Goal: Transaction & Acquisition: Purchase product/service

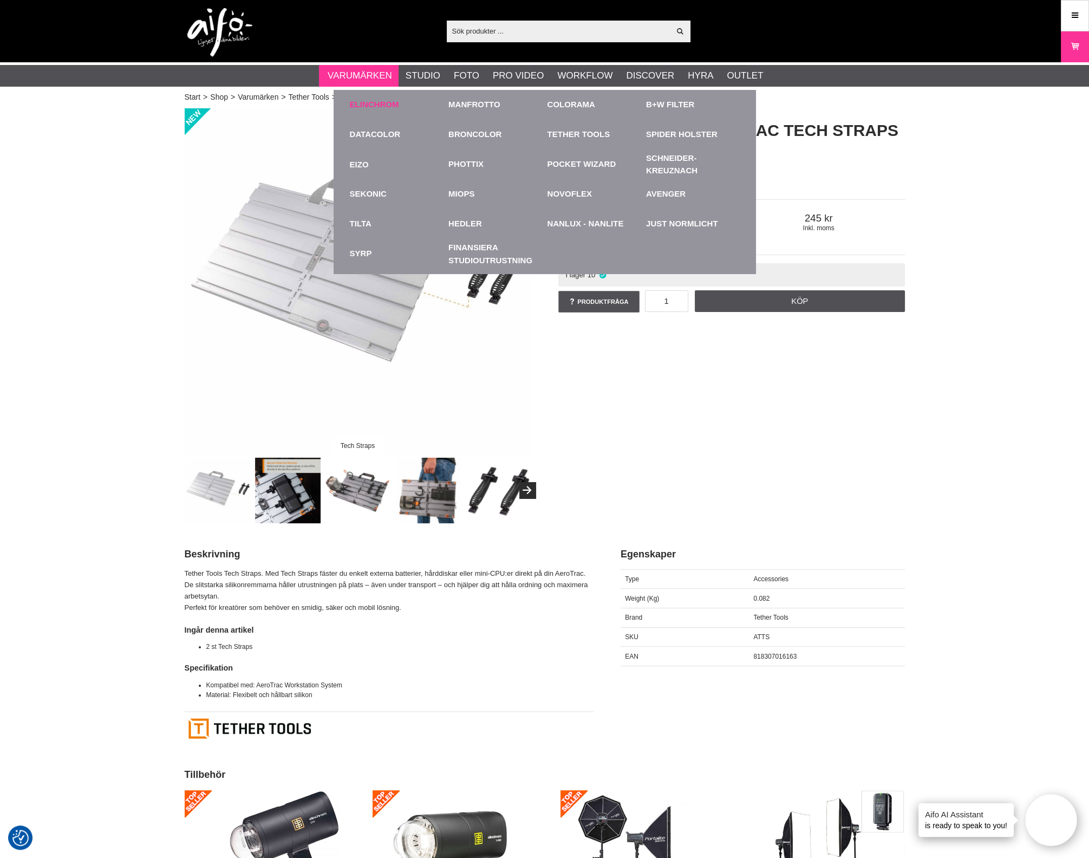
click at [364, 103] on link "Elinchrom" at bounding box center [374, 105] width 49 height 12
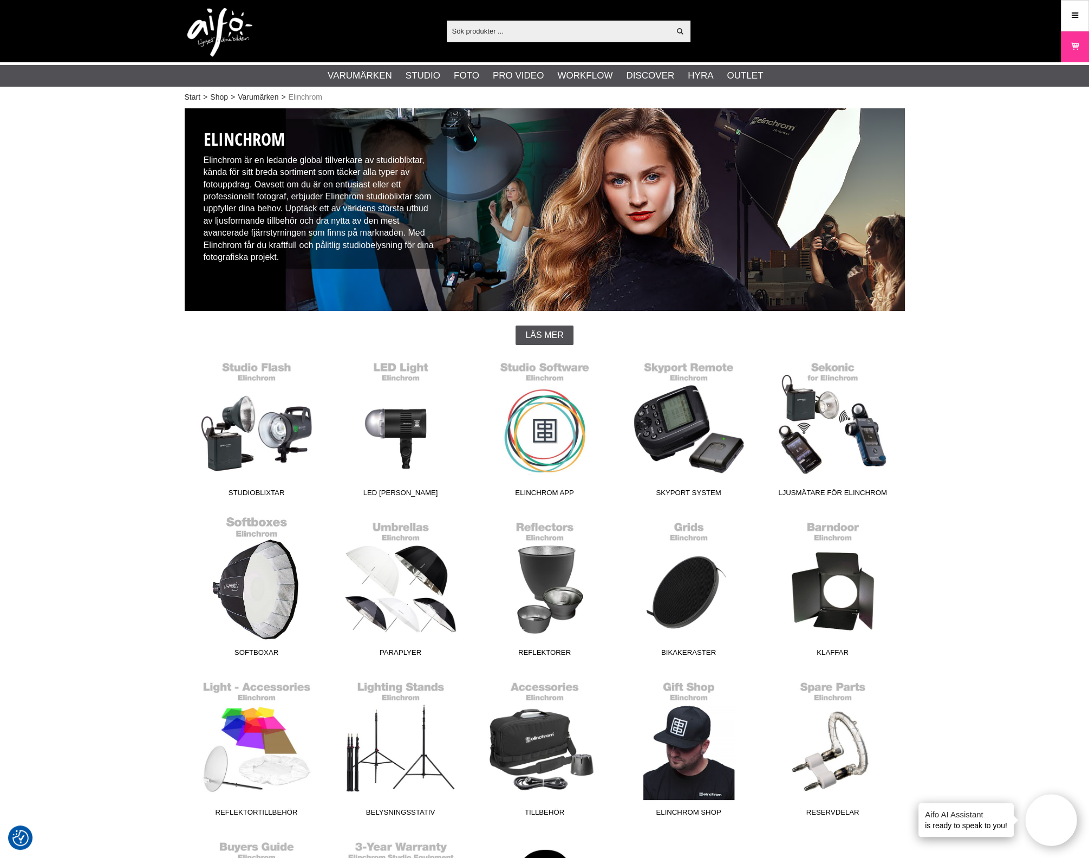
click at [300, 586] on link "Softboxar" at bounding box center [257, 588] width 144 height 146
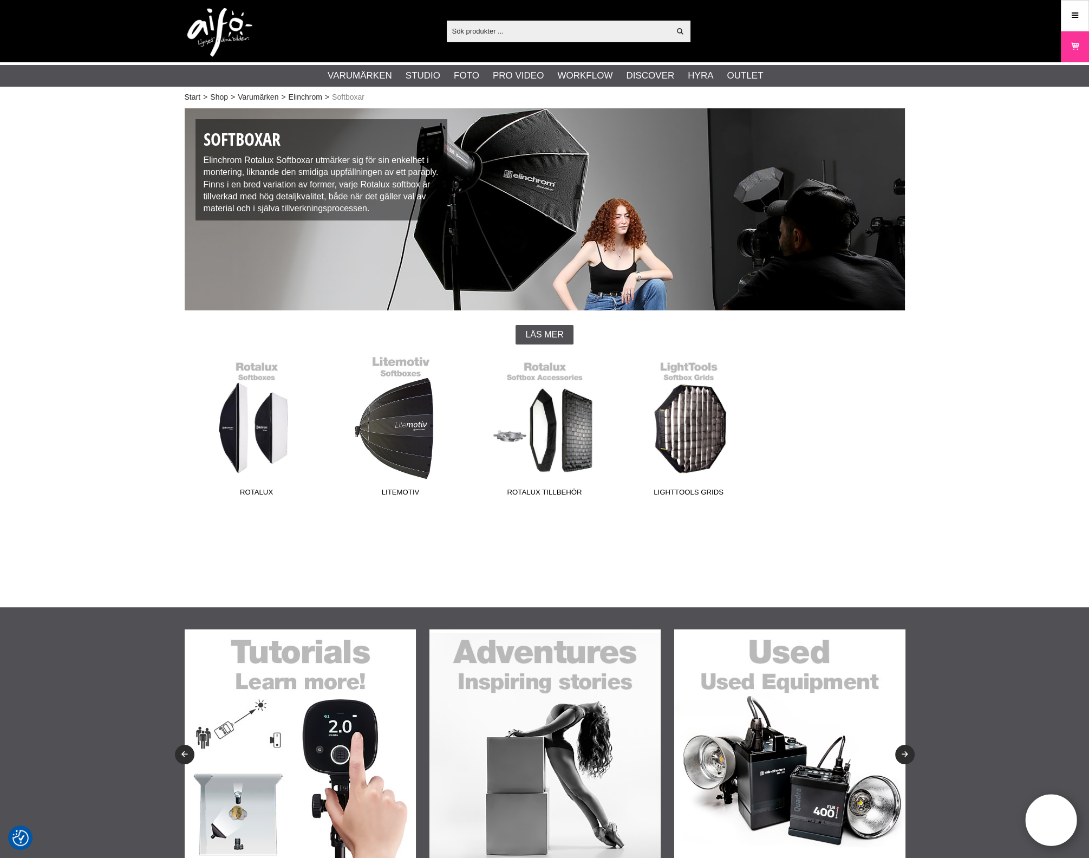
click at [406, 466] on link "Litemotiv" at bounding box center [401, 428] width 144 height 146
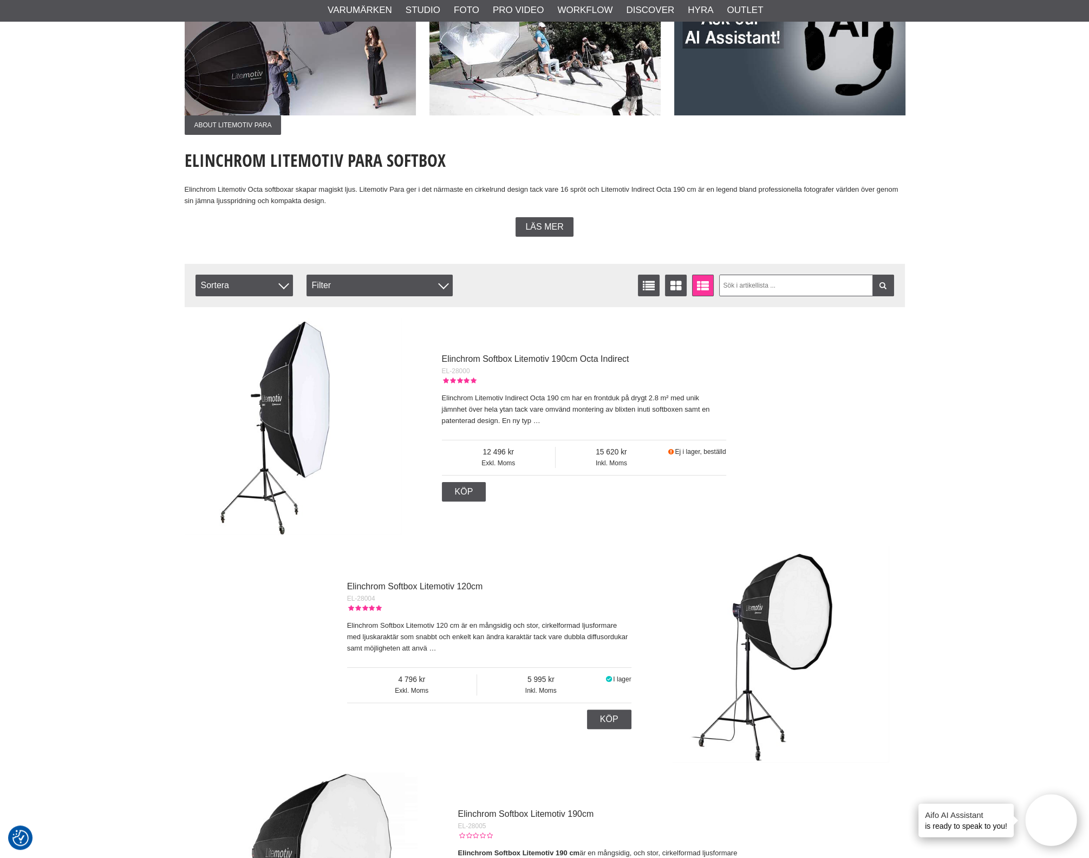
scroll to position [135, 0]
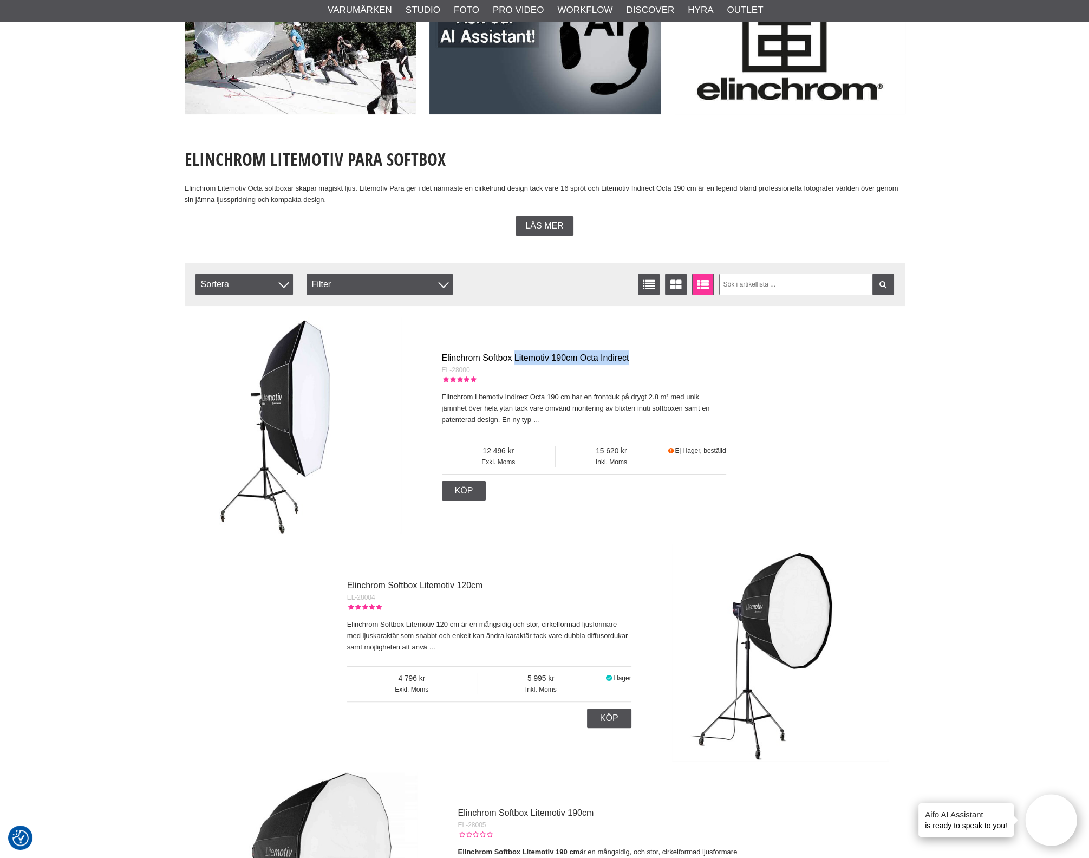
drag, startPoint x: 650, startPoint y: 358, endPoint x: 519, endPoint y: 359, distance: 131.0
click at [519, 359] on div "Elinchrom Softbox Litemotiv 190cm Octa Indirect" at bounding box center [584, 357] width 284 height 15
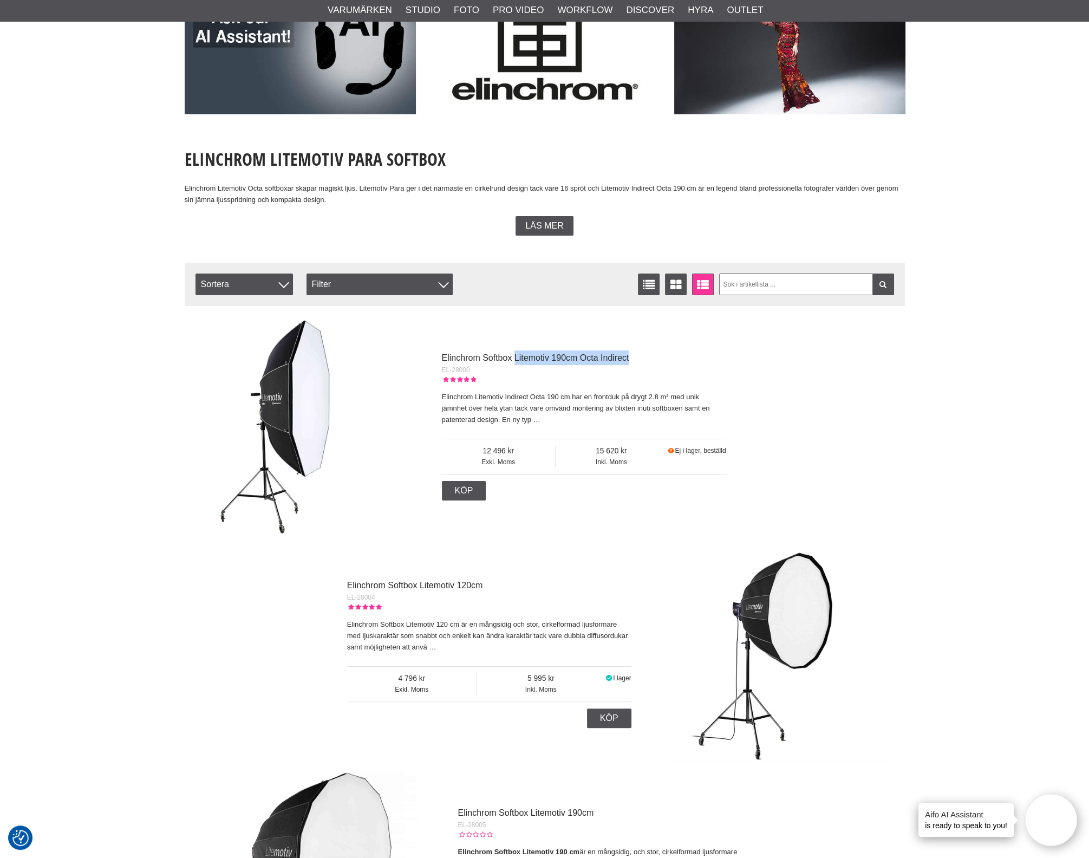
copy link "Litemotiv 190cm Octa Indirect"
